Goal: Information Seeking & Learning: Learn about a topic

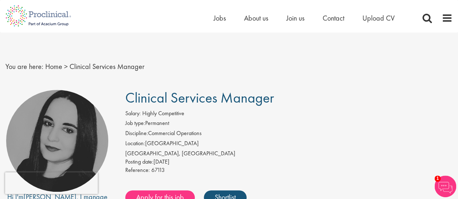
click at [136, 9] on div "Home Jobs About us Join us Contact Upload CV" at bounding box center [226, 13] width 453 height 27
click at [429, 19] on span at bounding box center [427, 18] width 11 height 11
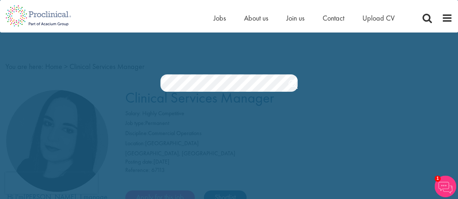
drag, startPoint x: 210, startPoint y: 55, endPoint x: 214, endPoint y: 71, distance: 17.2
click at [212, 60] on div "Jobs Search" at bounding box center [229, 64] width 458 height 55
click at [296, 83] on link "Search" at bounding box center [293, 85] width 9 height 14
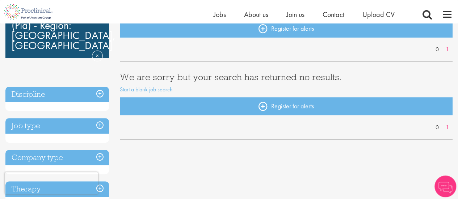
scroll to position [98, 0]
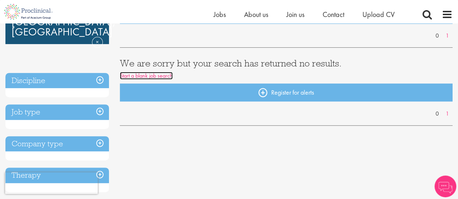
click at [161, 76] on link "Start a blank job search" at bounding box center [146, 76] width 53 height 8
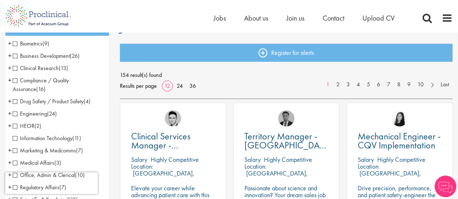
scroll to position [79, 0]
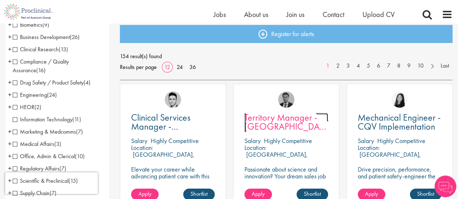
click at [254, 122] on span "Territory Manager - Darmstadt, Saarbrücken" at bounding box center [289, 126] width 90 height 30
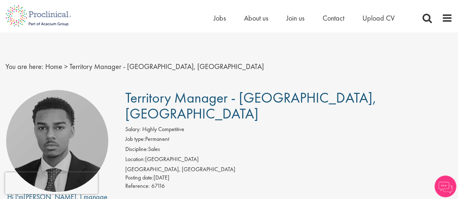
click at [209, 135] on li "Job type: Permanent" at bounding box center [288, 140] width 327 height 10
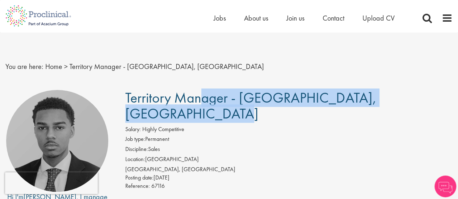
drag, startPoint x: 127, startPoint y: 96, endPoint x: 375, endPoint y: 104, distance: 247.7
click at [375, 104] on span "Territory Manager - [GEOGRAPHIC_DATA], [GEOGRAPHIC_DATA]" at bounding box center [250, 106] width 251 height 34
copy span "Territory Manager - [GEOGRAPHIC_DATA], [GEOGRAPHIC_DATA]"
